Goal: Find specific page/section: Find specific page/section

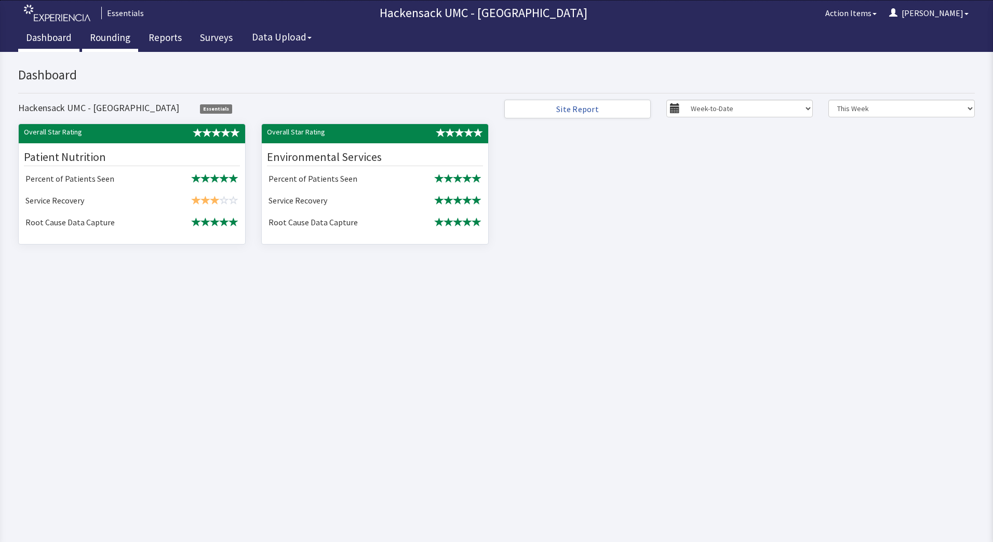
click at [107, 36] on link "Rounding" at bounding box center [110, 39] width 56 height 26
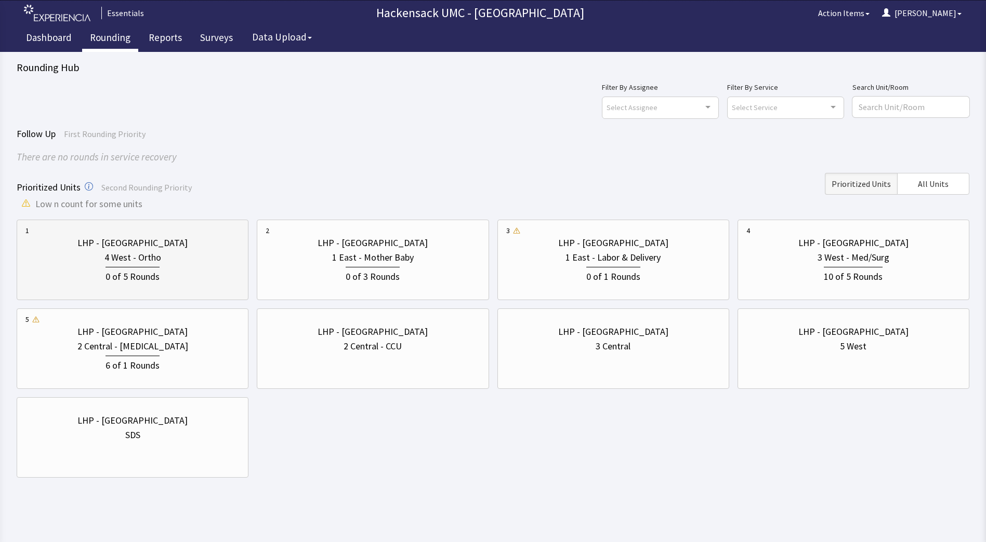
click at [155, 257] on div "4 West - Ortho" at bounding box center [132, 257] width 57 height 15
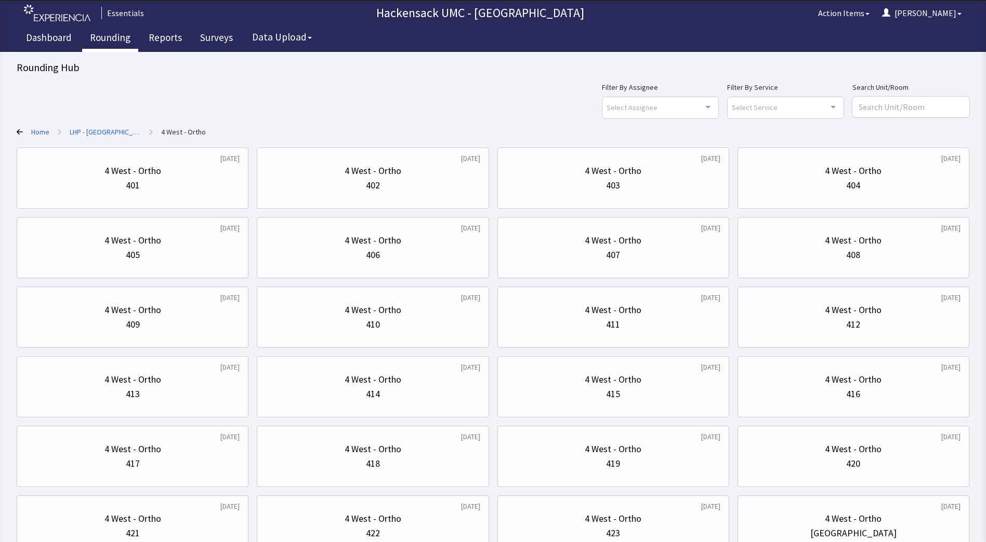
click at [91, 131] on link "LHP - Pascack Valley" at bounding box center [105, 132] width 71 height 10
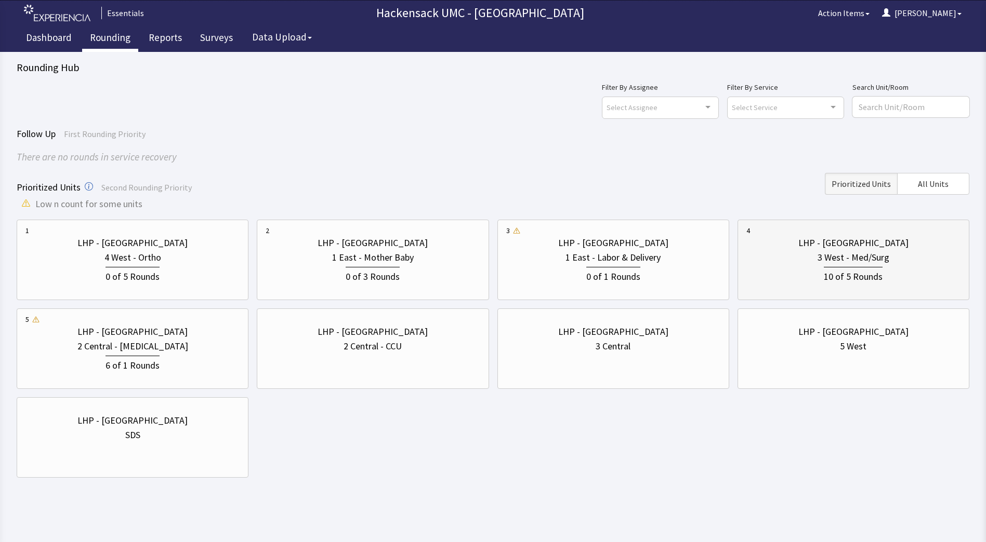
click at [799, 254] on div "3 West - Med/Surg" at bounding box center [853, 257] width 214 height 15
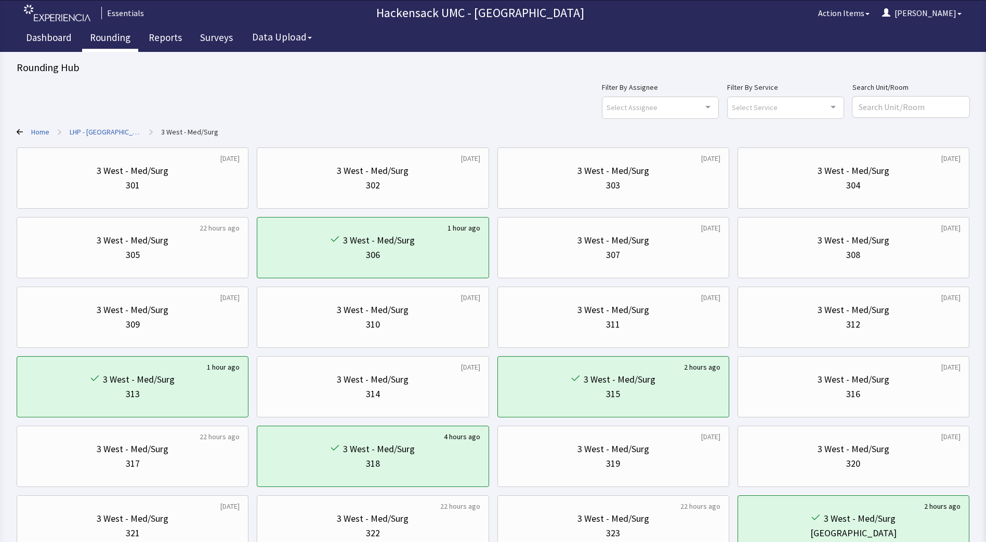
click at [104, 126] on div "Filter By Assignee Select Assignee Clear Selection Jason Rauschberg Allyson Dev…" at bounding box center [493, 319] width 952 height 476
